Goal: Information Seeking & Learning: Learn about a topic

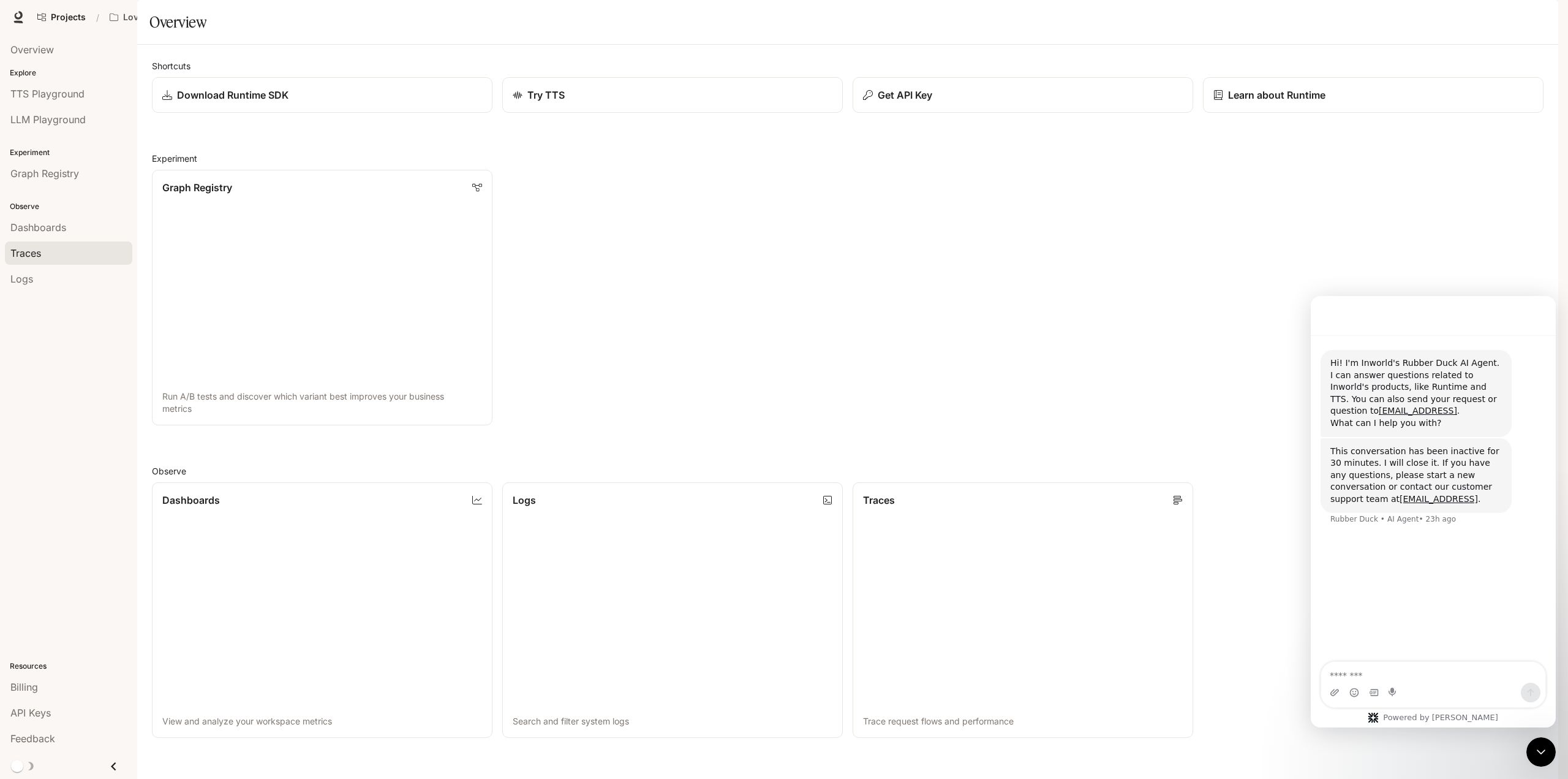
click at [34, 250] on span "Traces" at bounding box center [25, 254] width 31 height 15
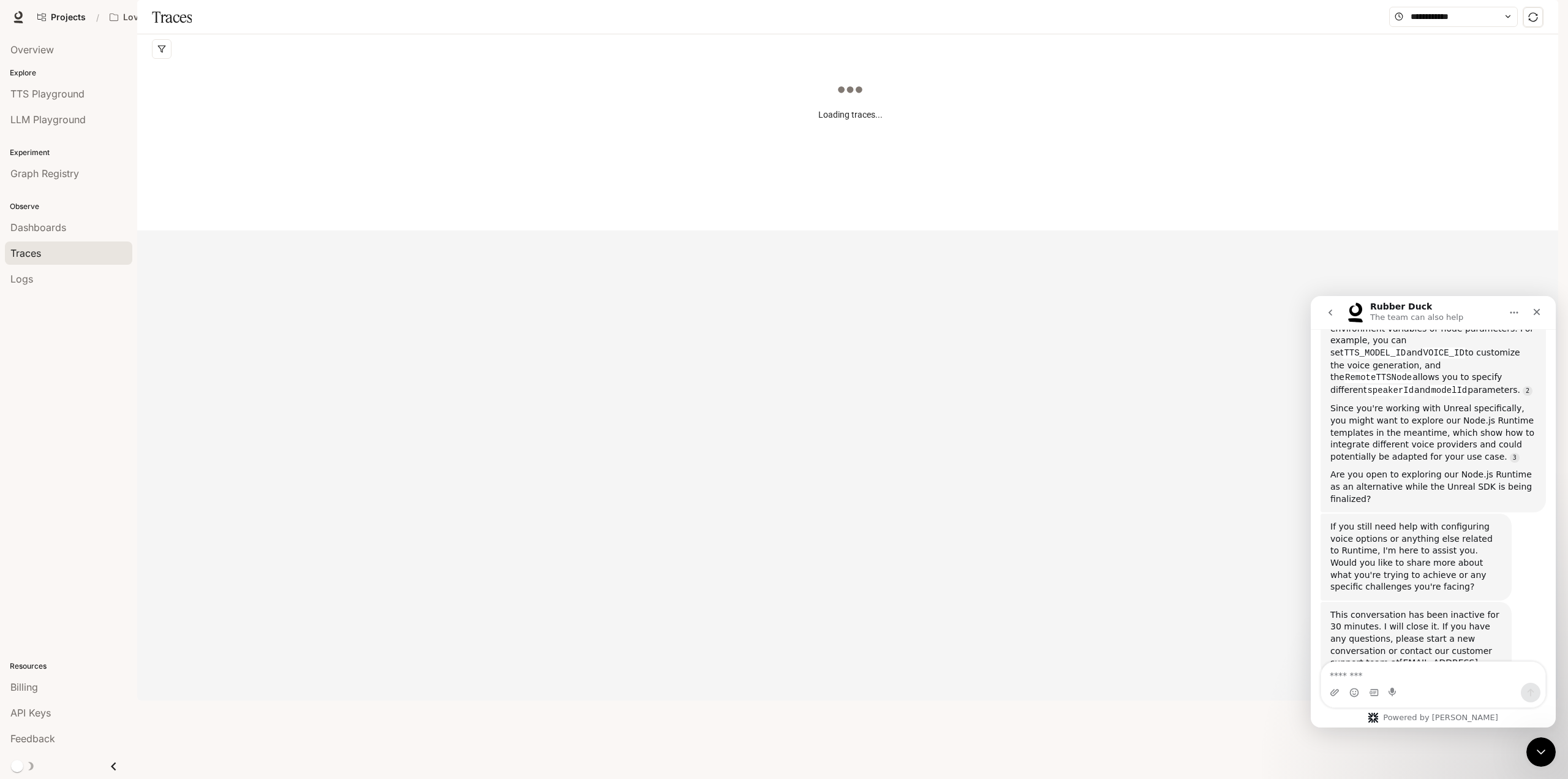
scroll to position [330, 0]
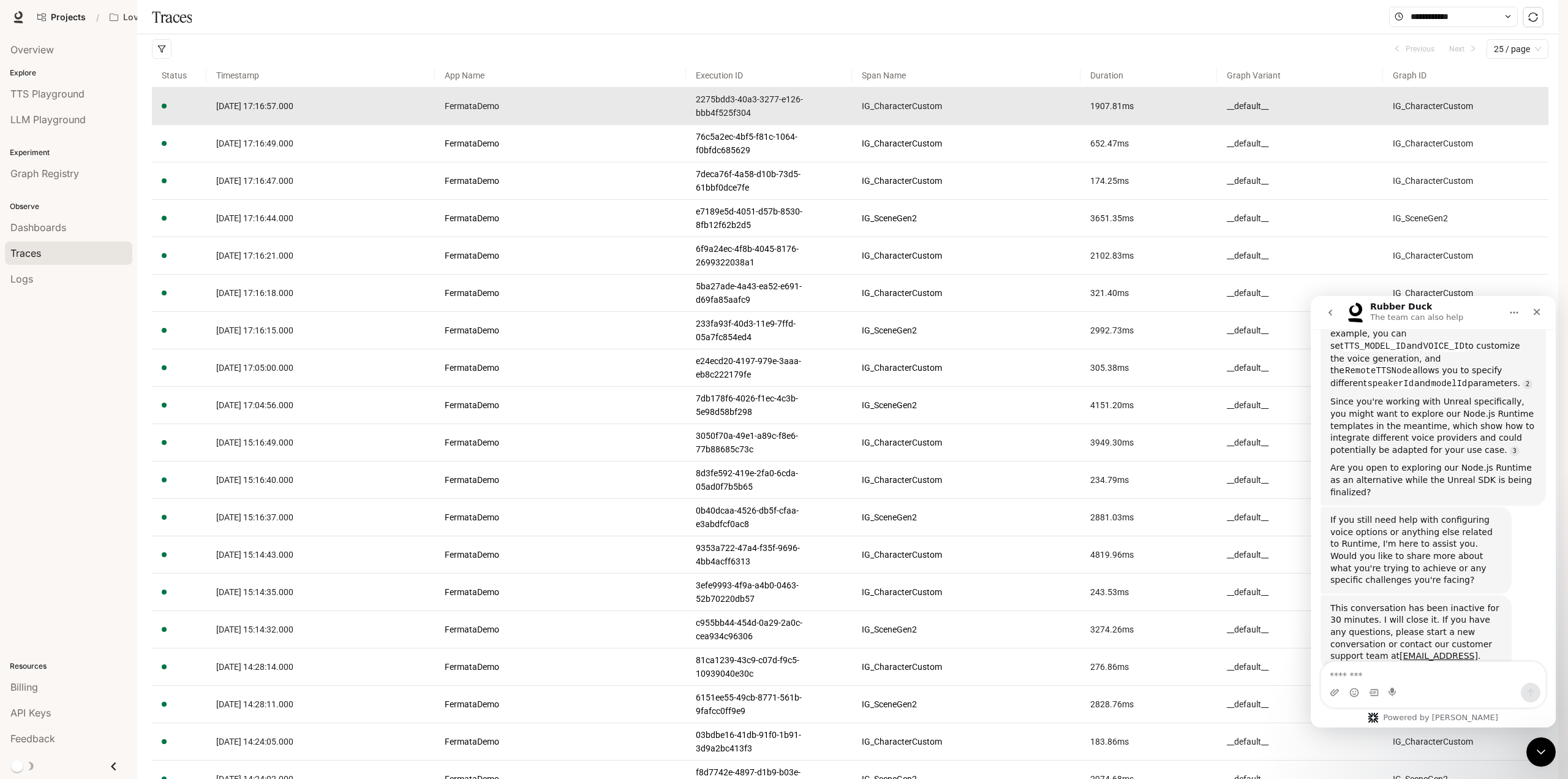
click at [293, 111] on span "[DATE] 17:16:57.000" at bounding box center [254, 106] width 78 height 10
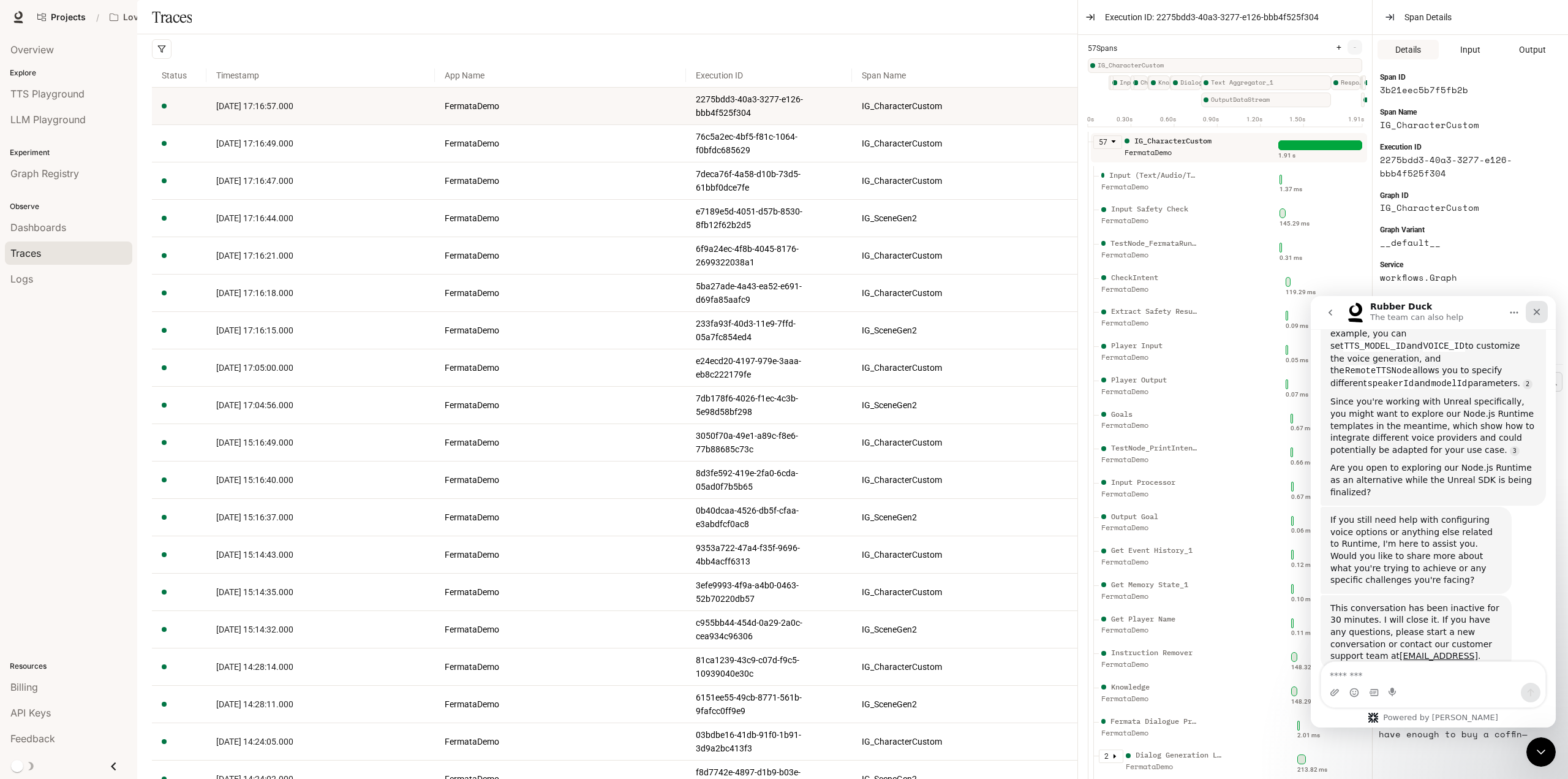
click at [1540, 312] on icon "Close" at bounding box center [1536, 312] width 10 height 10
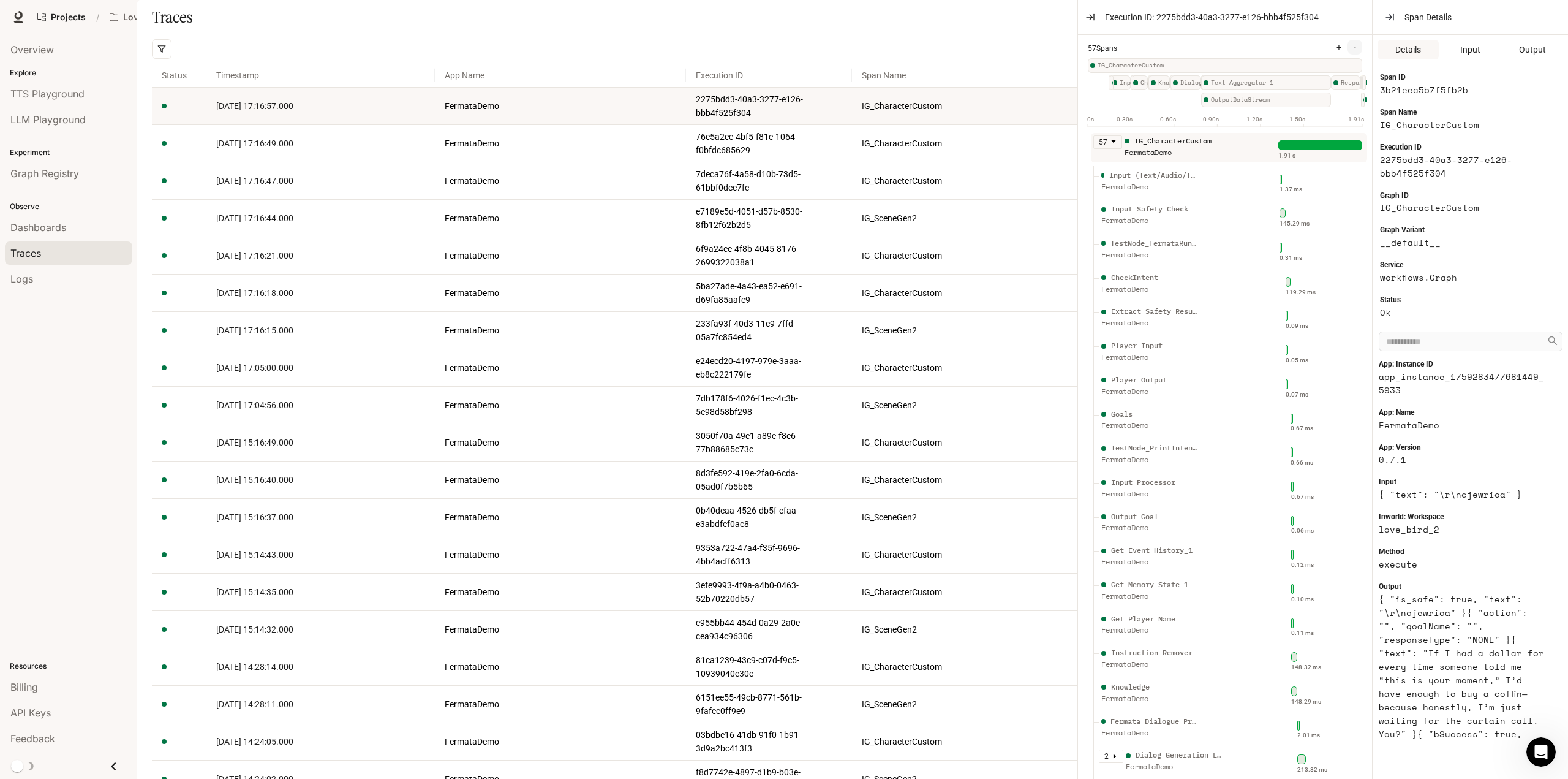
scroll to position [111, 0]
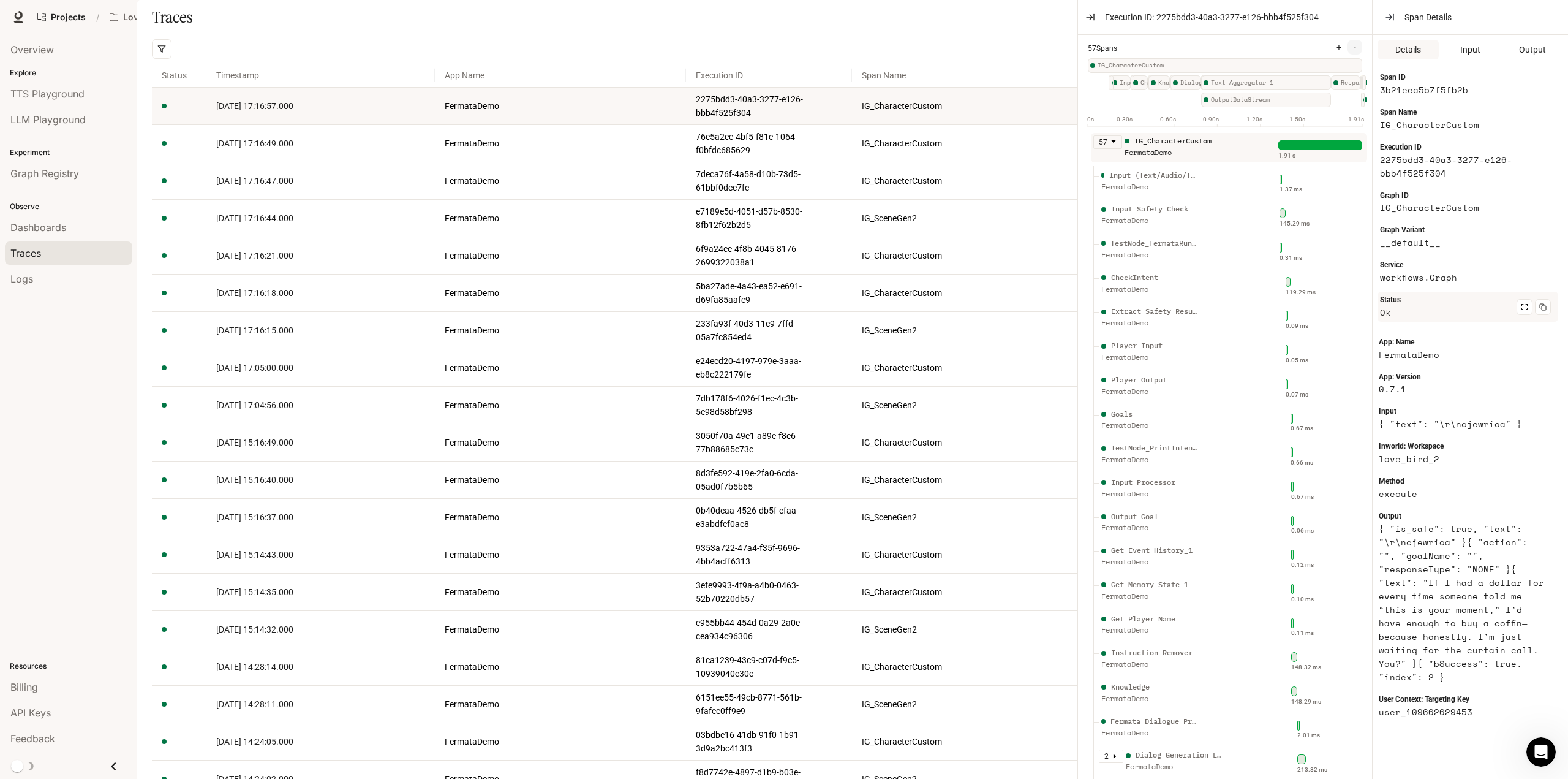
click at [1484, 304] on div "Status Ok" at bounding box center [1467, 307] width 181 height 30
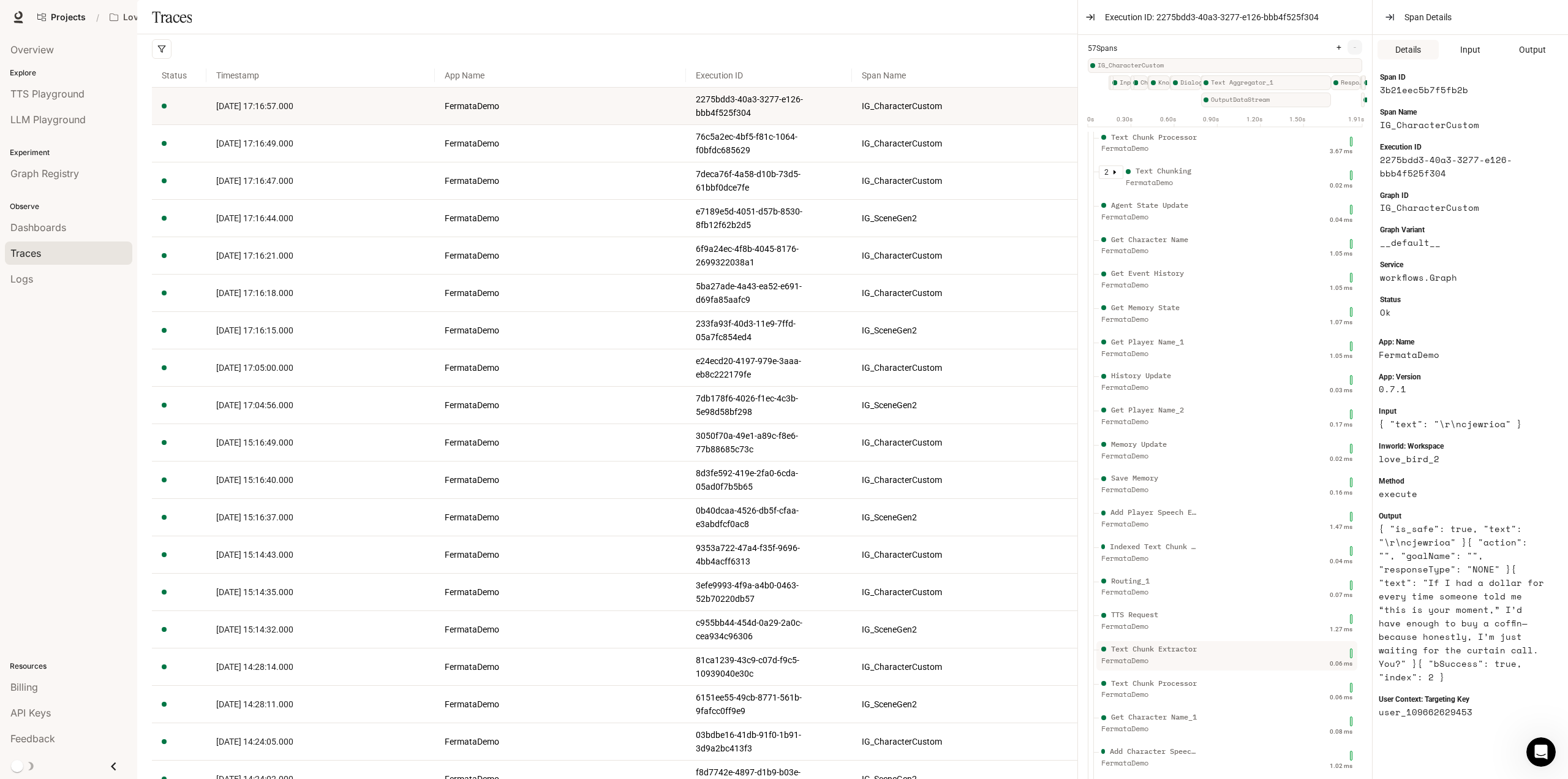
scroll to position [1225, 0]
click at [1226, 729] on div "TTS Request FermataDemo" at bounding box center [1185, 733] width 174 height 31
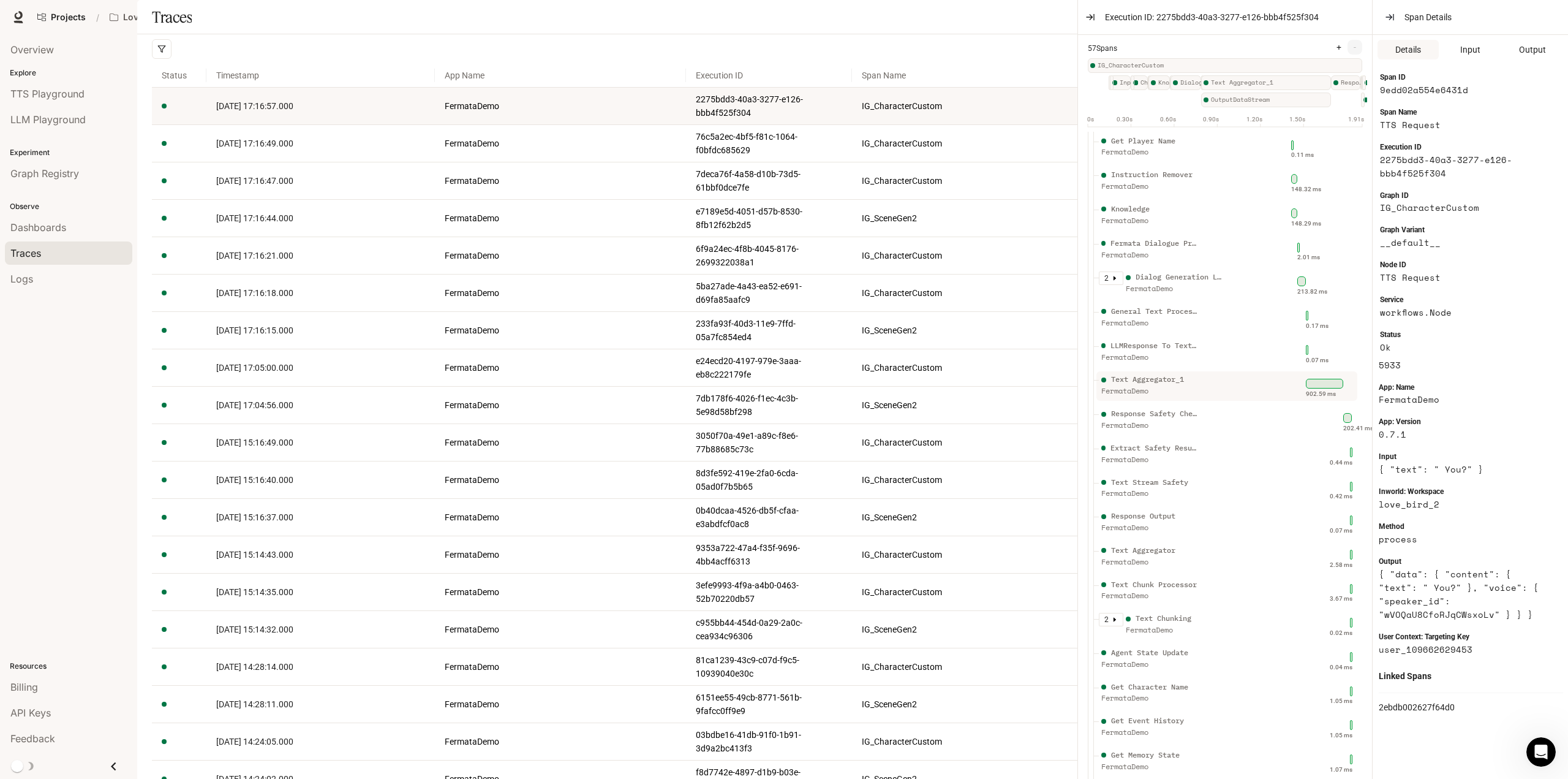
scroll to position [481, 0]
click at [1199, 389] on div "Text Aggregator_1 FermataDemo" at bounding box center [1185, 385] width 174 height 31
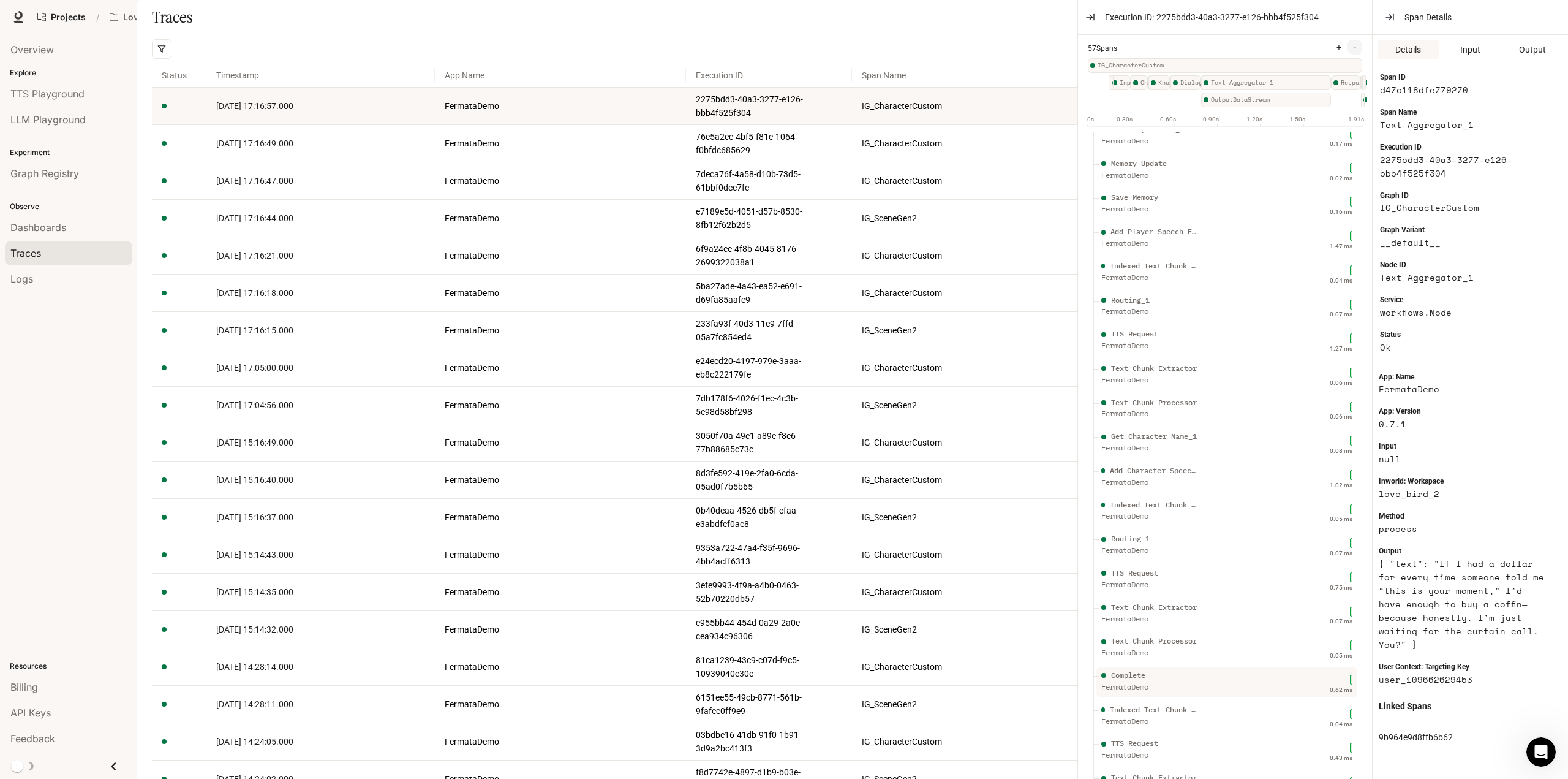
scroll to position [1278, 0]
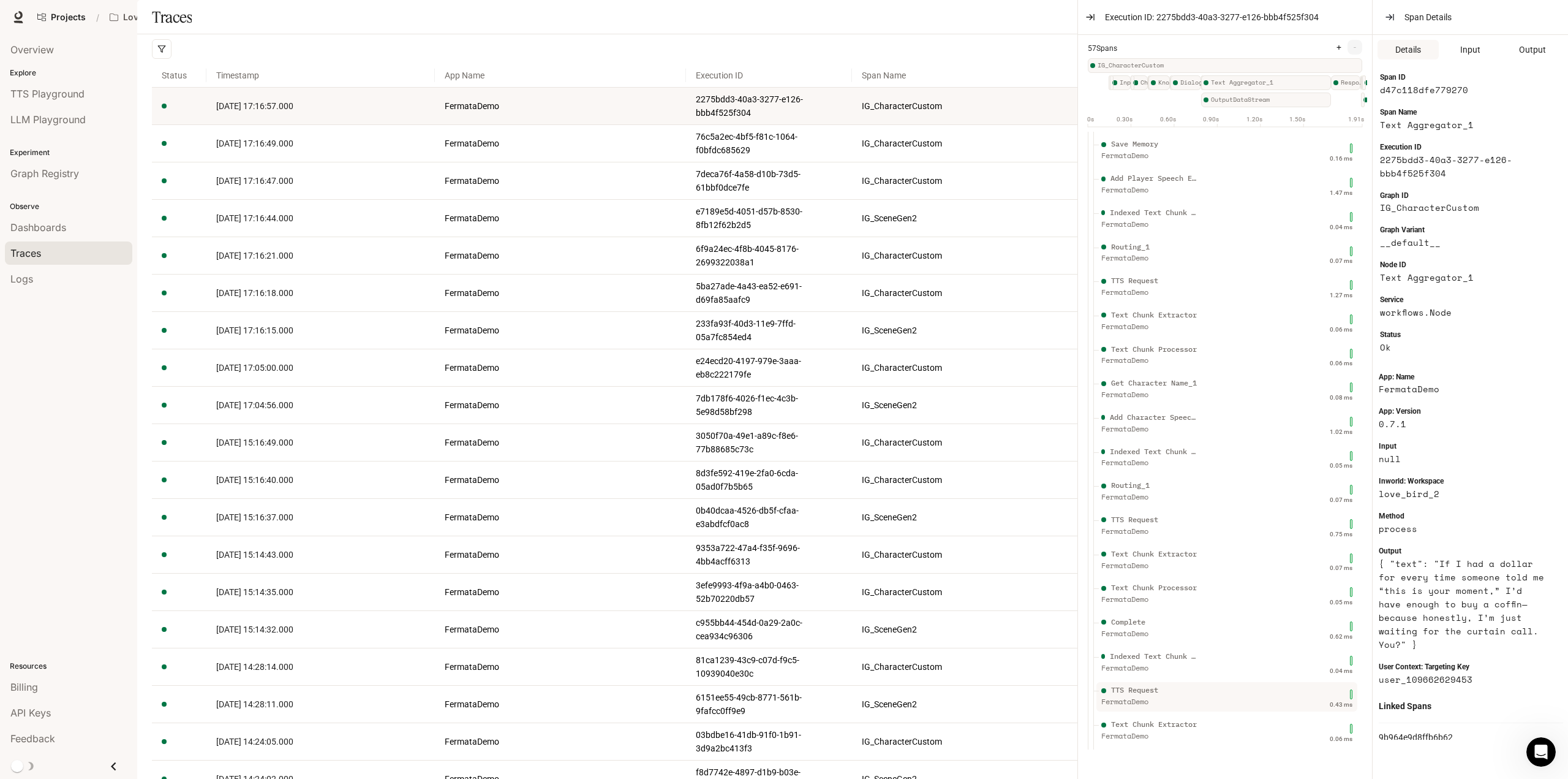
click at [1155, 686] on div "TTS Request" at bounding box center [1135, 691] width 48 height 12
click at [1161, 720] on div "Text Chunk Extractor" at bounding box center [1154, 725] width 86 height 12
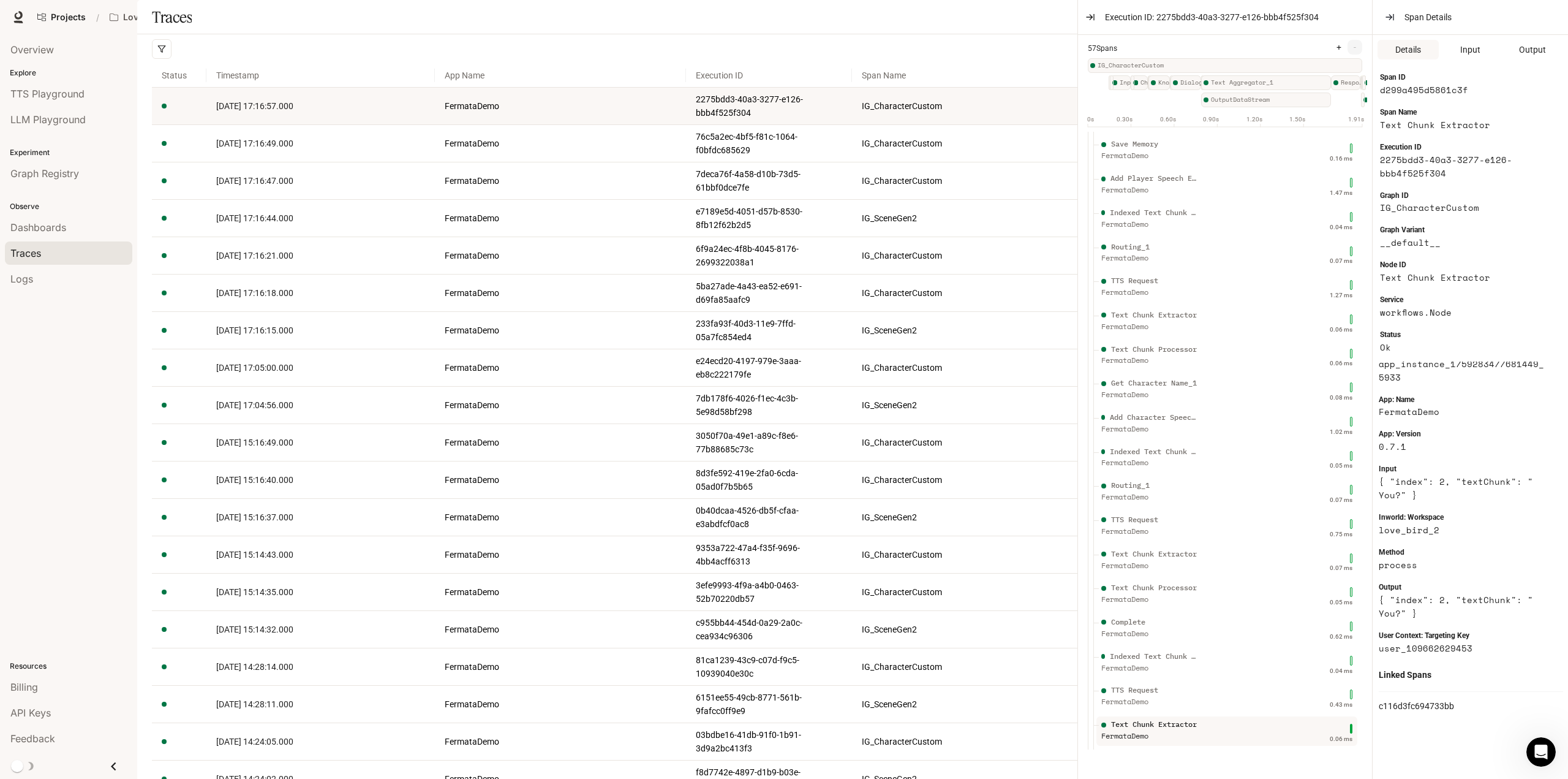
scroll to position [87, 0]
